Goal: Task Accomplishment & Management: Complete application form

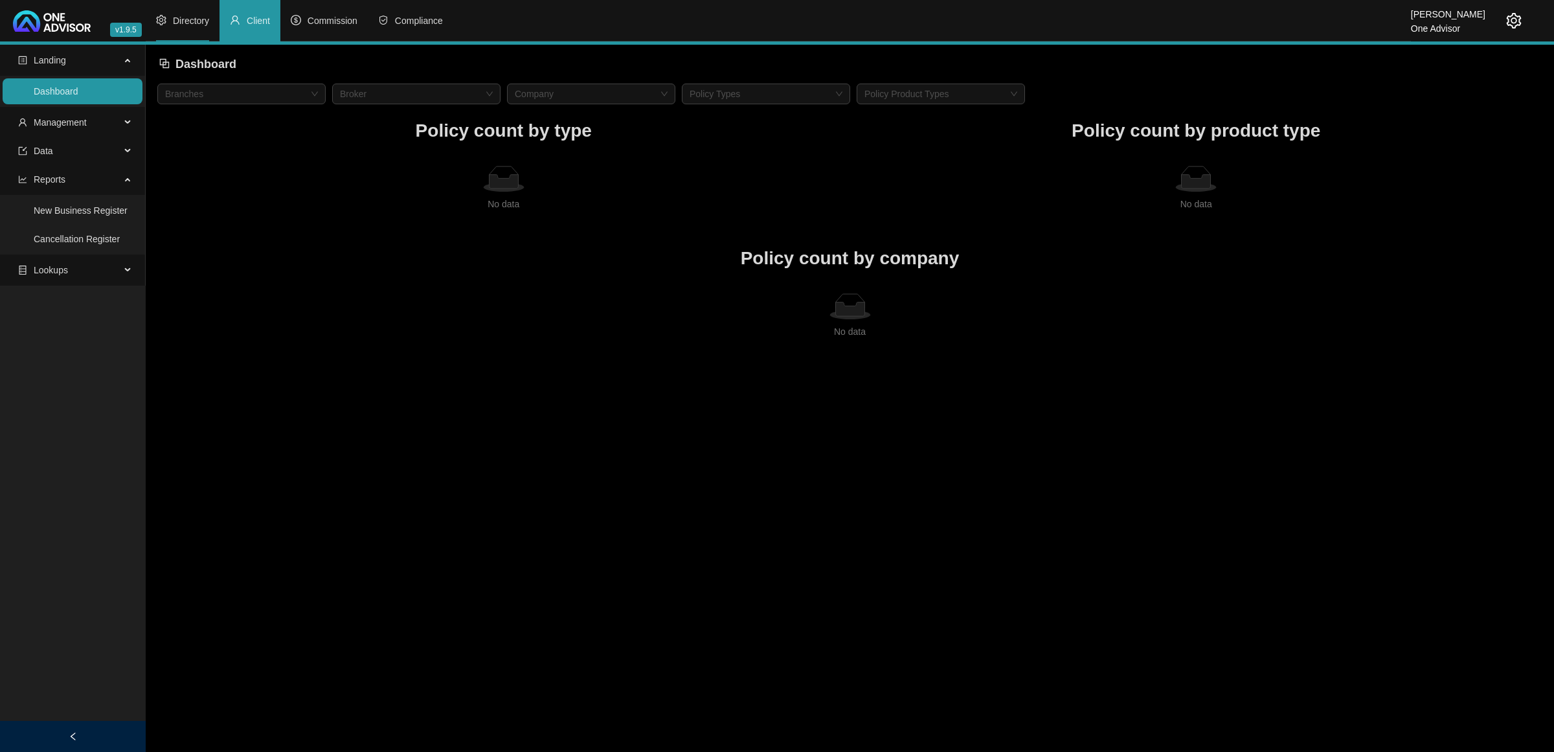
click at [186, 19] on span "Directory" at bounding box center [191, 21] width 36 height 10
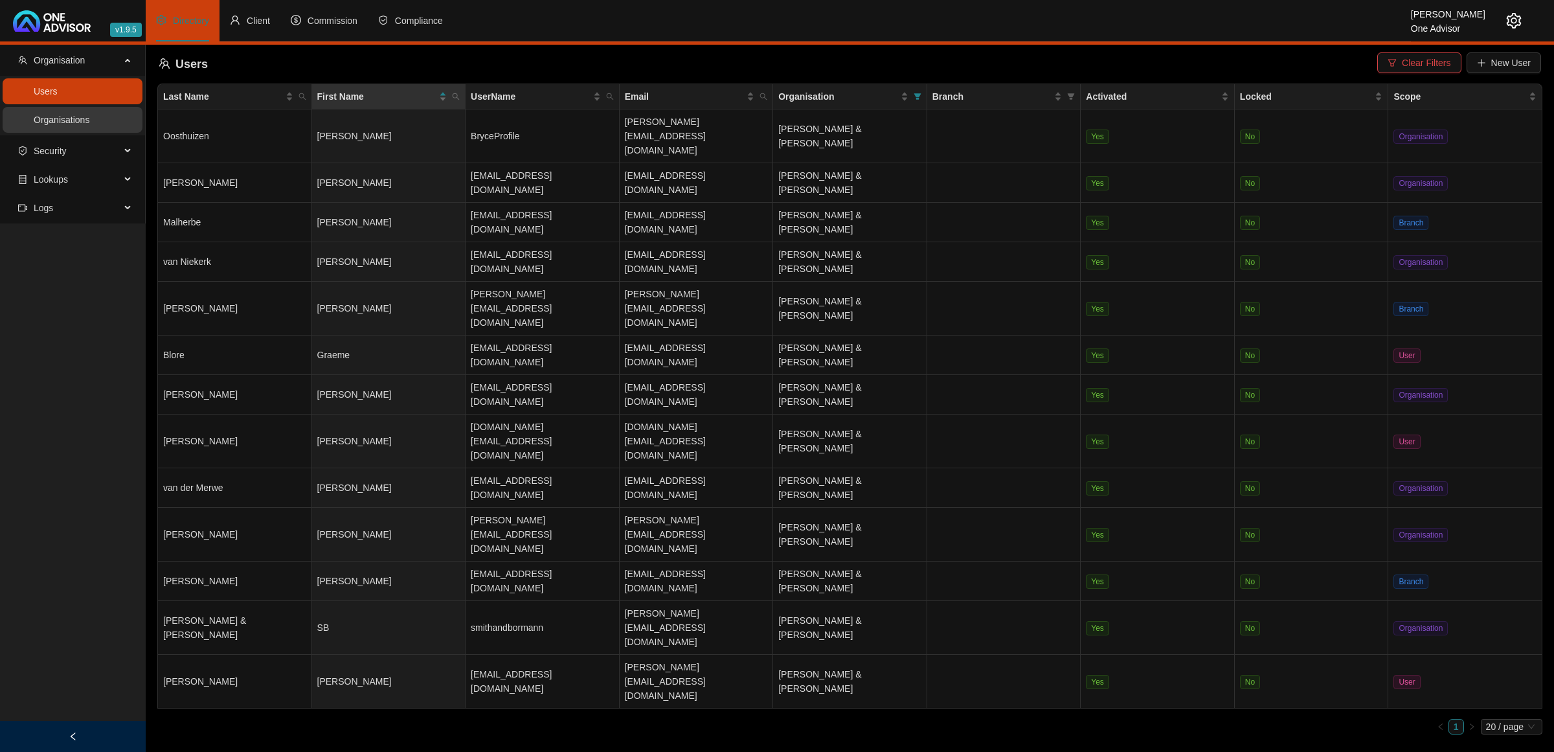
click at [76, 125] on link "Organisations" at bounding box center [62, 120] width 56 height 10
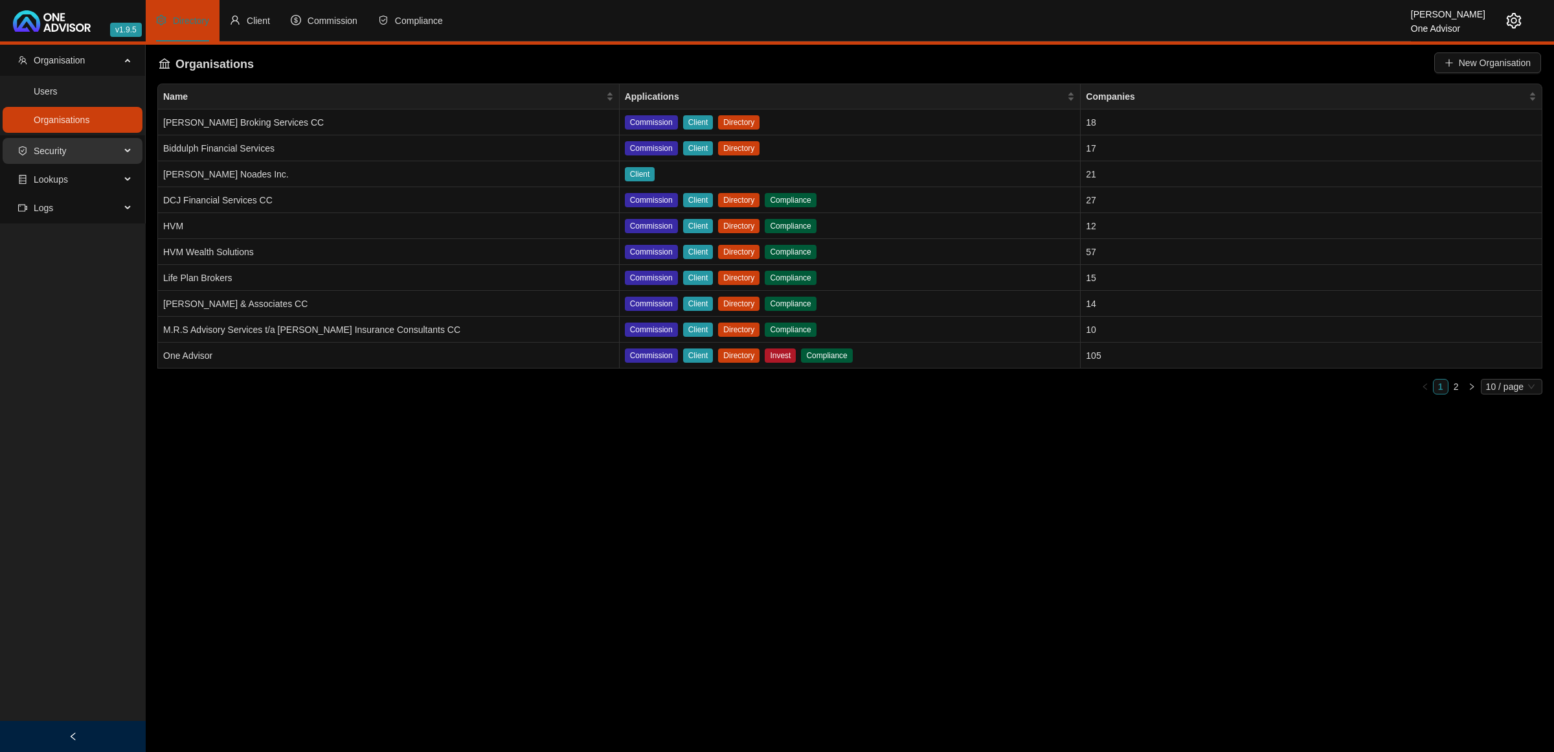
click at [76, 146] on span "Security" at bounding box center [69, 151] width 102 height 26
click at [67, 205] on span "Lookups" at bounding box center [69, 213] width 102 height 26
click at [74, 244] on link "Companies" at bounding box center [57, 244] width 46 height 10
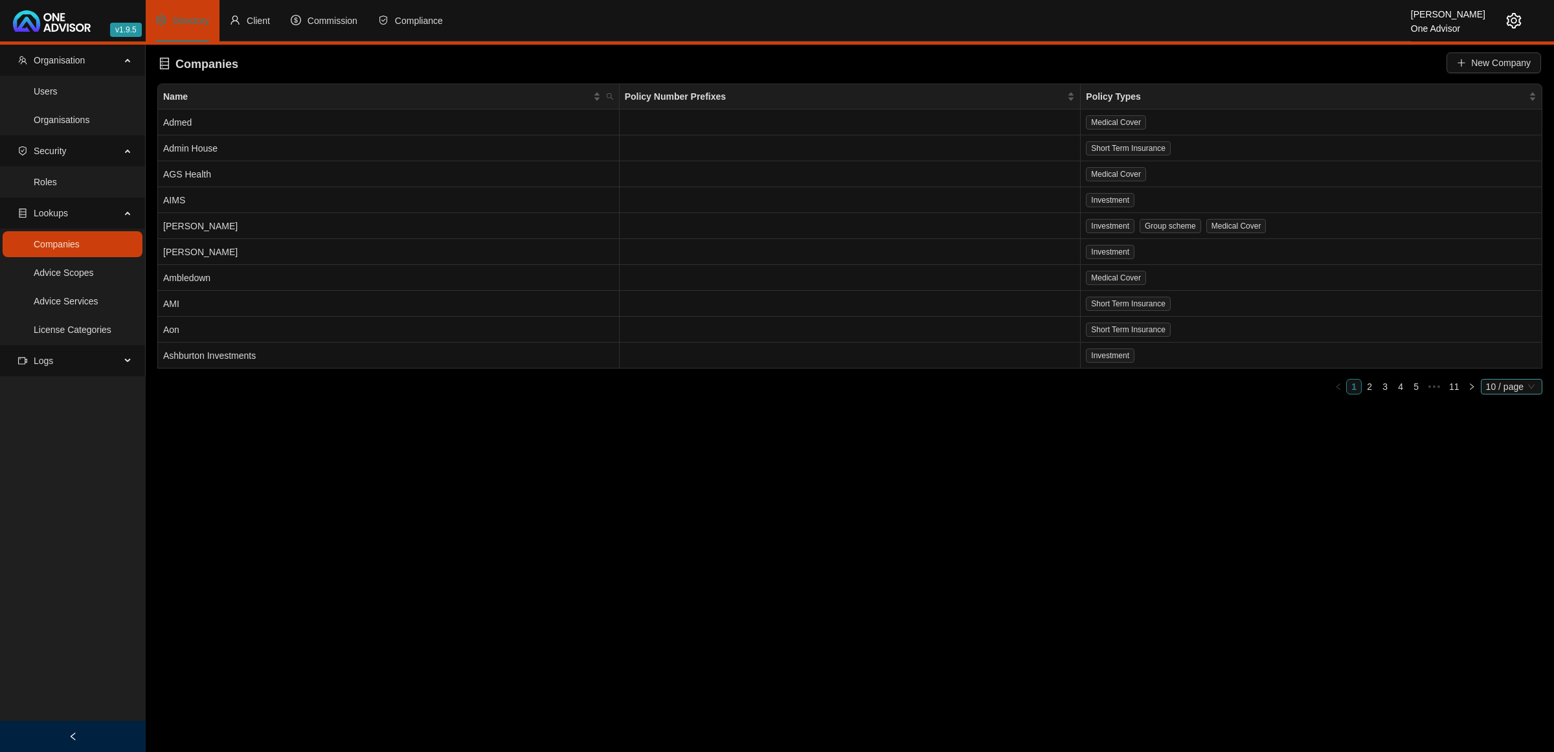
click at [1486, 384] on span "10 / page" at bounding box center [1511, 386] width 51 height 14
click at [1507, 448] on div "50 / page" at bounding box center [1512, 451] width 43 height 14
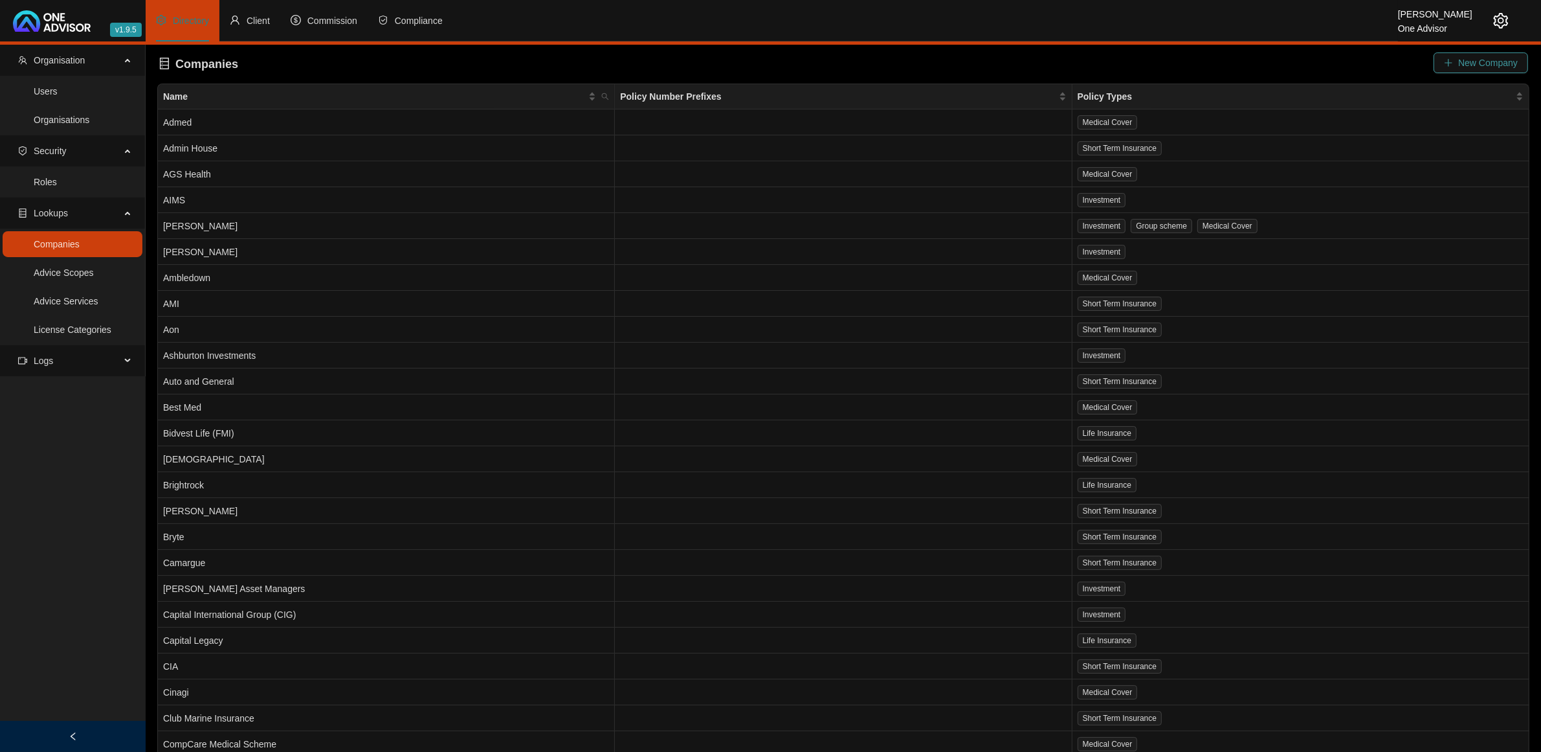
click at [1505, 54] on button "New Company" at bounding box center [1481, 62] width 95 height 21
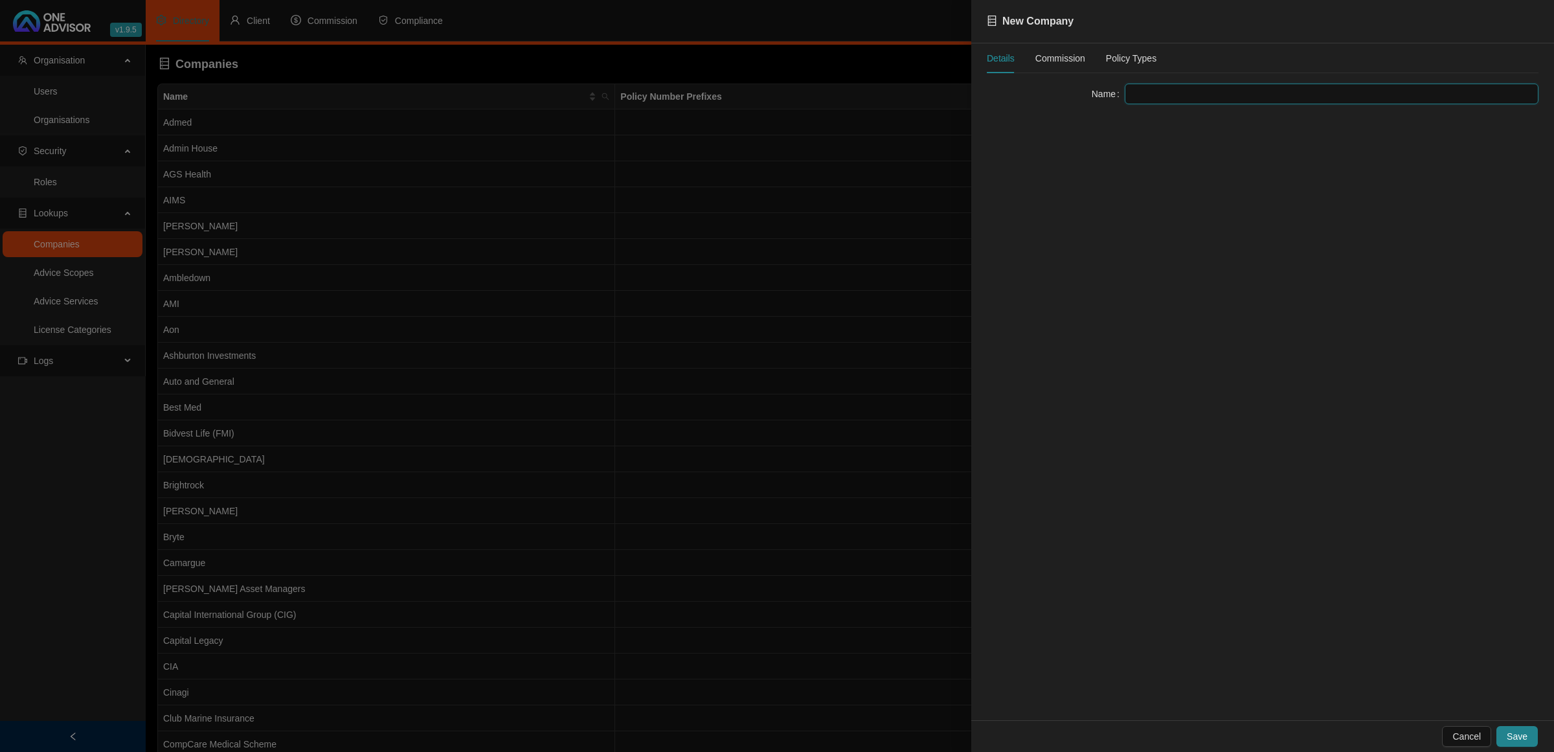
click at [1237, 102] on input "text" at bounding box center [1331, 94] width 414 height 21
type input "HIC Underwriting Managers Pty Ltd"
click at [1047, 63] on div "Commission" at bounding box center [1060, 58] width 50 height 14
click at [1121, 58] on div "Policy Types" at bounding box center [1131, 58] width 50 height 14
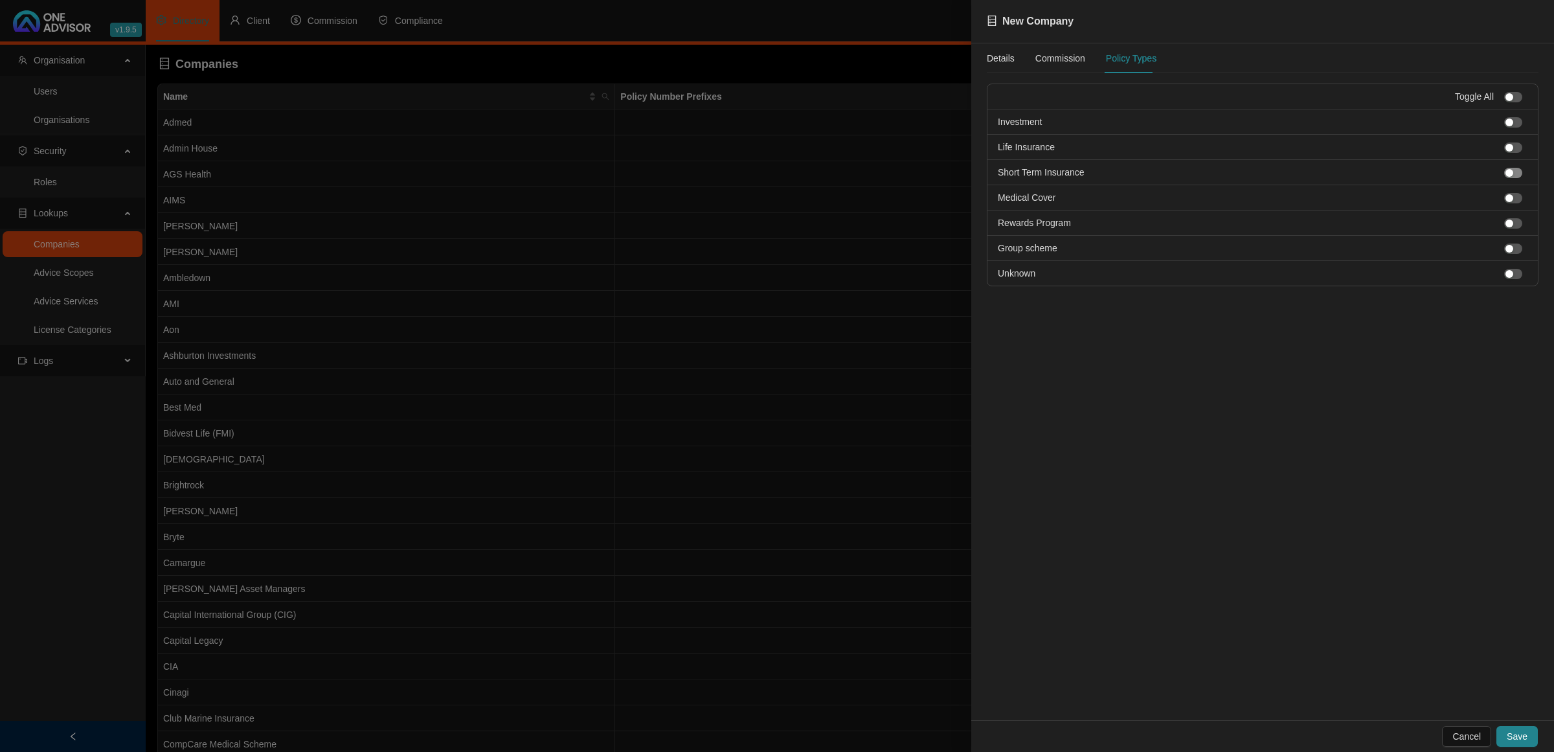
click at [1519, 176] on span "button" at bounding box center [1513, 173] width 18 height 10
click at [1526, 733] on span "Save" at bounding box center [1516, 736] width 21 height 14
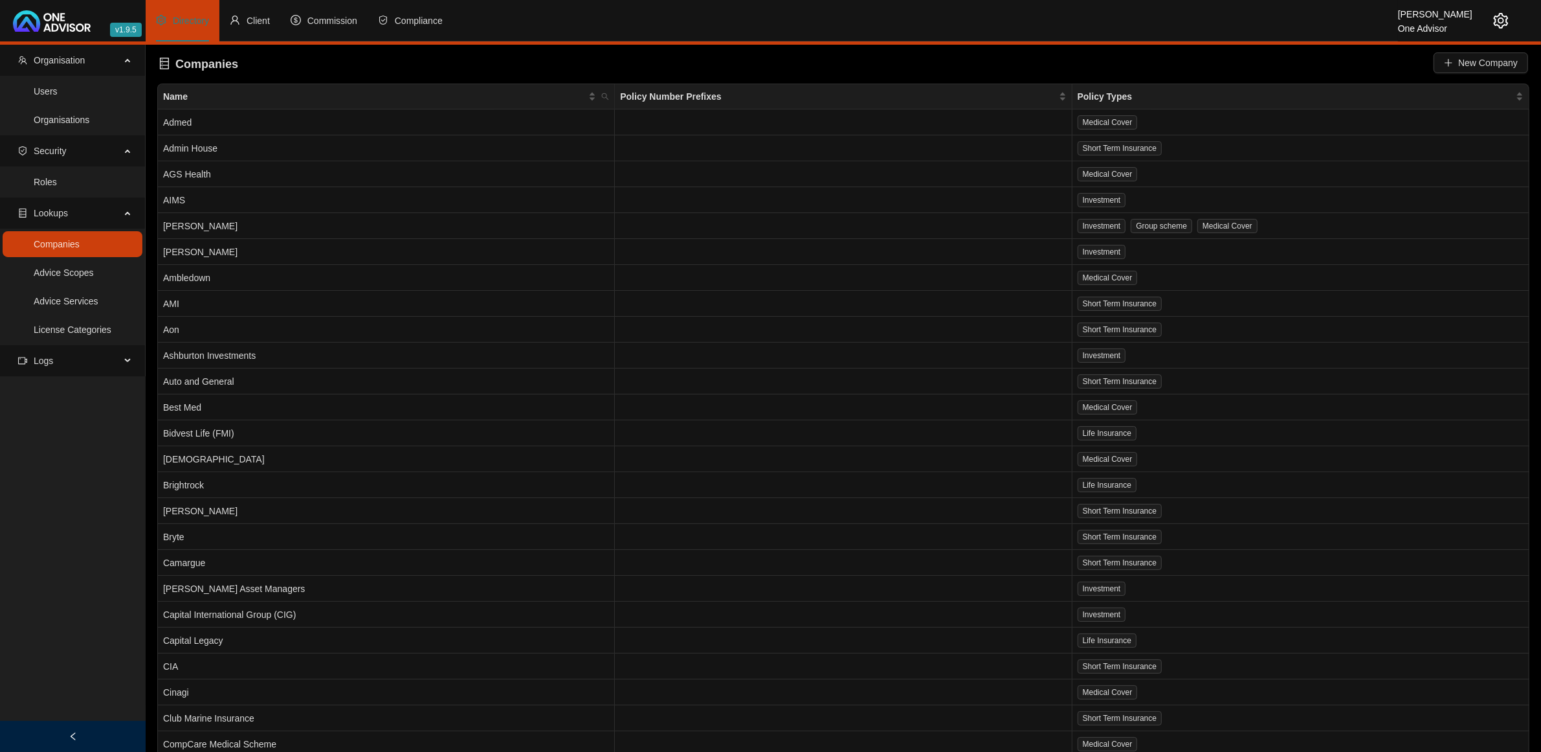
click at [1500, 31] on div at bounding box center [1491, 20] width 36 height 41
click at [1500, 24] on icon "setting" at bounding box center [1501, 21] width 16 height 16
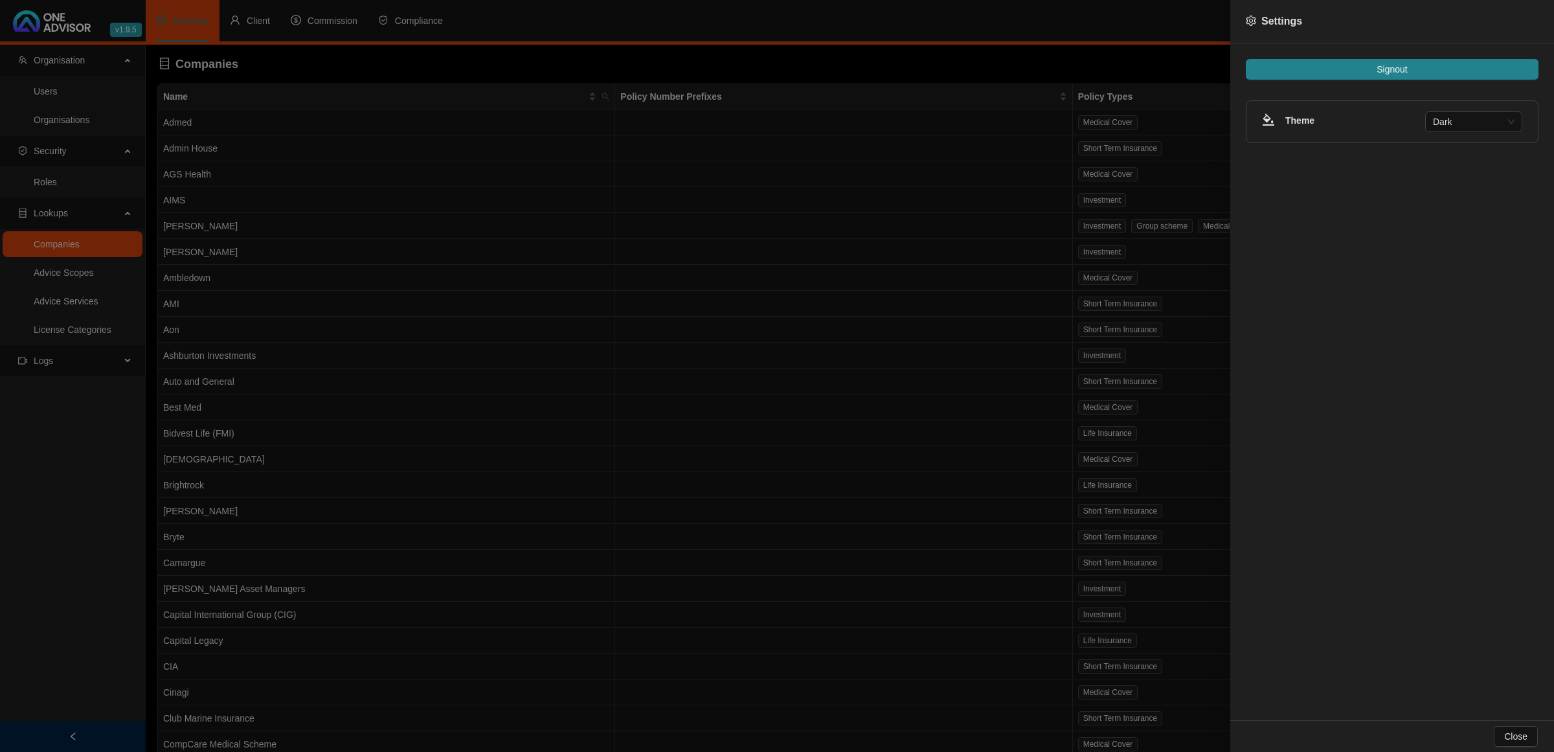
click at [1477, 47] on div "Signout Theme Dark" at bounding box center [1392, 381] width 324 height 676
click at [1461, 63] on button "Signout" at bounding box center [1391, 69] width 293 height 21
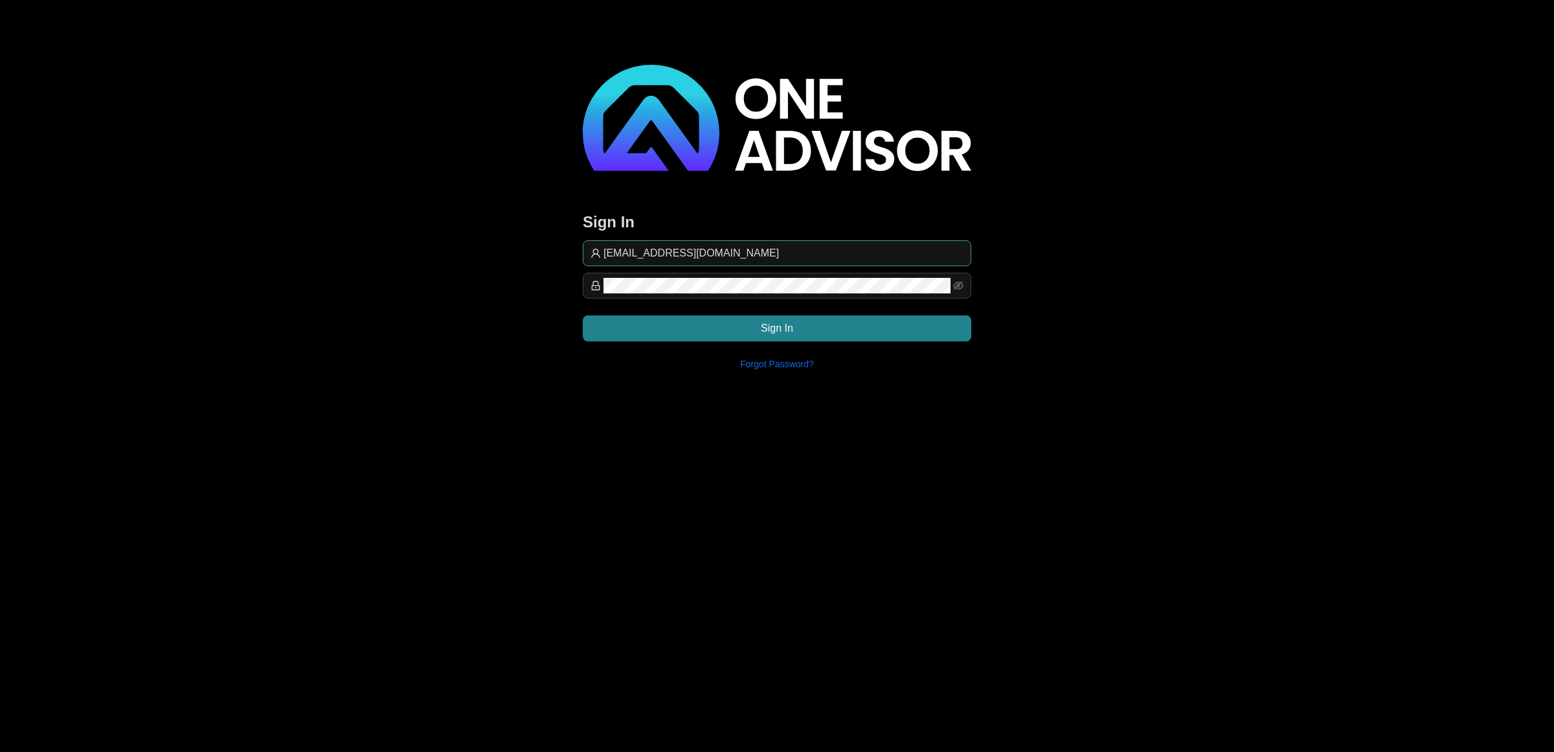
click at [732, 247] on input "[EMAIL_ADDRESS][DOMAIN_NAME]" at bounding box center [783, 253] width 360 height 16
type input "[EMAIL_ADDRESS][DOMAIN_NAME]"
click at [825, 324] on button "Sign In" at bounding box center [777, 328] width 388 height 26
